Goal: Complete application form

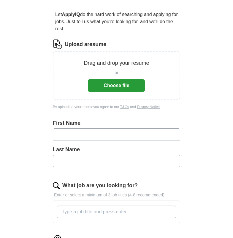
scroll to position [59, 0]
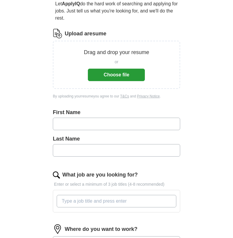
click at [122, 78] on button "Choose file" at bounding box center [116, 74] width 57 height 12
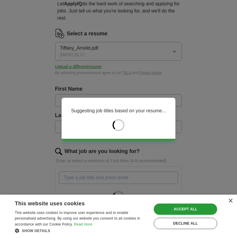
type input "*******"
type input "******"
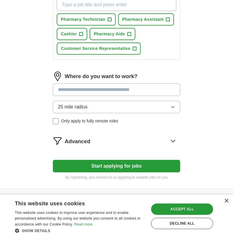
scroll to position [242, 0]
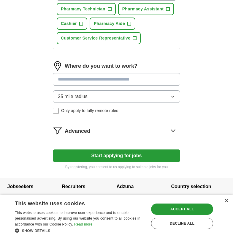
click at [128, 82] on input at bounding box center [116, 79] width 127 height 12
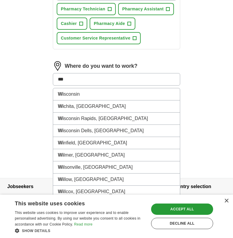
type input "****"
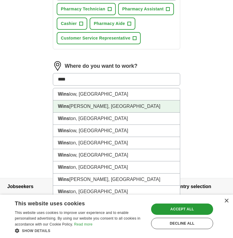
click at [102, 109] on li "Wins [PERSON_NAME], [GEOGRAPHIC_DATA]" at bounding box center [116, 106] width 127 height 12
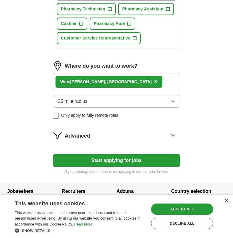
click at [172, 103] on icon "button" at bounding box center [172, 101] width 5 height 5
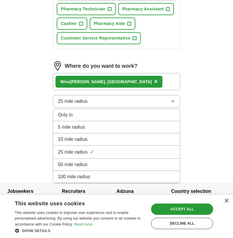
scroll to position [247, 0]
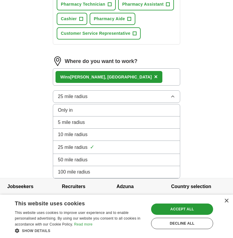
click at [114, 109] on div "Only in" at bounding box center [116, 109] width 117 height 7
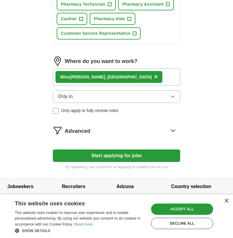
click at [60, 112] on label "Only apply to fully remote roles" at bounding box center [116, 110] width 127 height 6
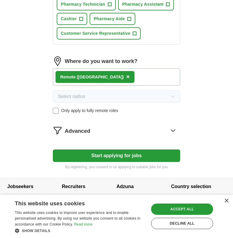
click at [173, 130] on icon at bounding box center [173, 130] width 4 height 2
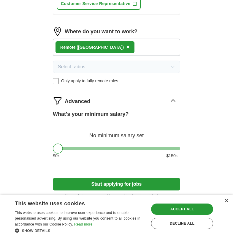
scroll to position [305, 0]
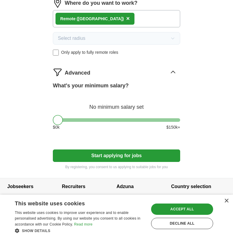
click at [136, 158] on button "Start applying for jobs" at bounding box center [116, 155] width 127 height 12
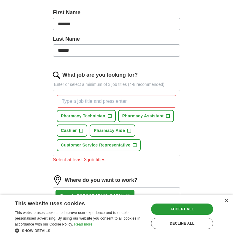
scroll to position [134, 0]
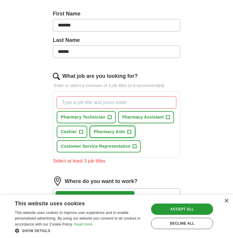
click at [130, 131] on span "+" at bounding box center [130, 131] width 4 height 5
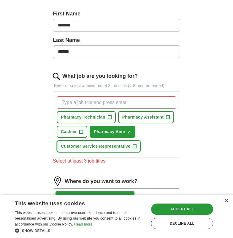
click at [135, 145] on span "+" at bounding box center [135, 146] width 4 height 5
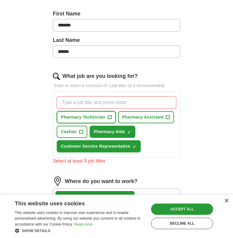
click at [111, 117] on span "+" at bounding box center [110, 117] width 4 height 5
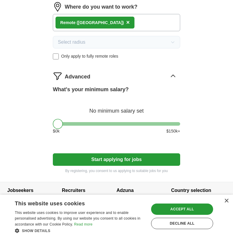
scroll to position [305, 0]
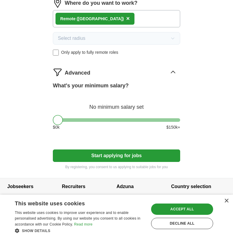
click at [143, 158] on button "Start applying for jobs" at bounding box center [116, 155] width 127 height 12
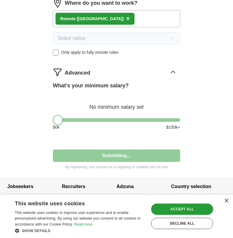
select select "**"
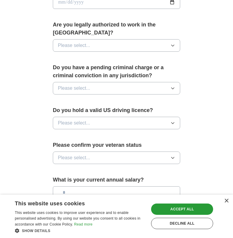
scroll to position [380, 0]
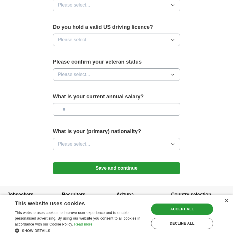
click at [143, 162] on button "Save and continue" at bounding box center [116, 168] width 127 height 12
